Goal: Transaction & Acquisition: Purchase product/service

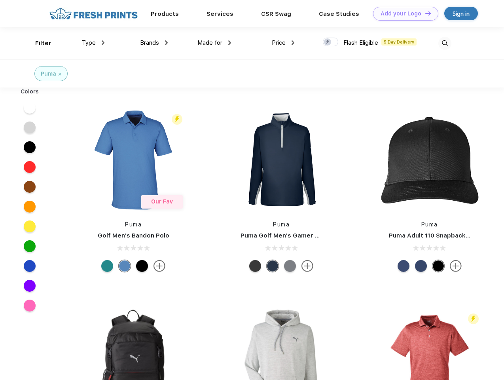
click at [403, 13] on link "Add your Logo Design Tool" at bounding box center [405, 14] width 65 height 14
click at [0, 0] on div "Design Tool" at bounding box center [0, 0] width 0 height 0
click at [425, 13] on link "Add your Logo Design Tool" at bounding box center [405, 14] width 65 height 14
click at [38, 43] on div "Filter" at bounding box center [43, 43] width 16 height 9
click at [93, 43] on span "Type" at bounding box center [89, 42] width 14 height 7
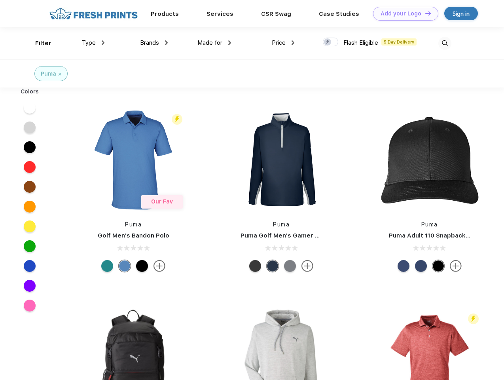
click at [154, 43] on span "Brands" at bounding box center [149, 42] width 19 height 7
click at [215, 43] on span "Made for" at bounding box center [210, 42] width 25 height 7
click at [283, 43] on span "Price" at bounding box center [279, 42] width 14 height 7
click at [331, 42] on div at bounding box center [330, 42] width 15 height 9
click at [328, 42] on input "checkbox" at bounding box center [325, 39] width 5 height 5
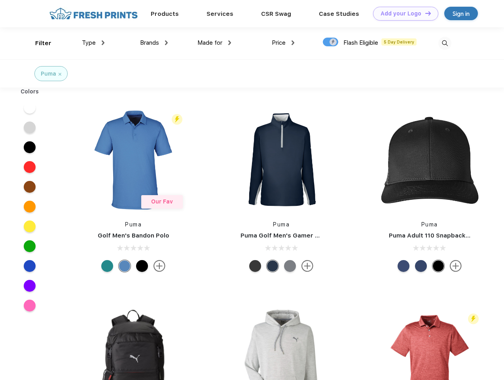
click at [445, 43] on img at bounding box center [445, 43] width 13 height 13
